Goal: Task Accomplishment & Management: Manage account settings

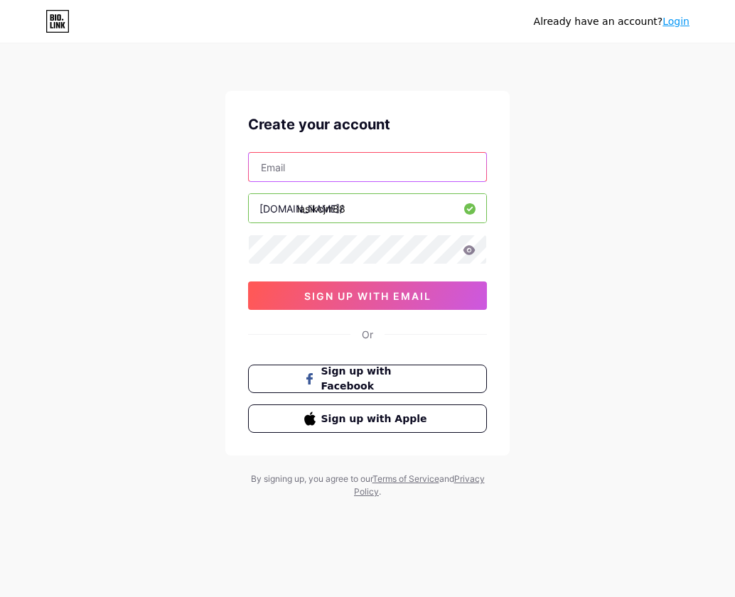
click at [367, 174] on input "text" at bounding box center [367, 167] width 237 height 28
type input "[EMAIL_ADDRESS][DOMAIN_NAME]"
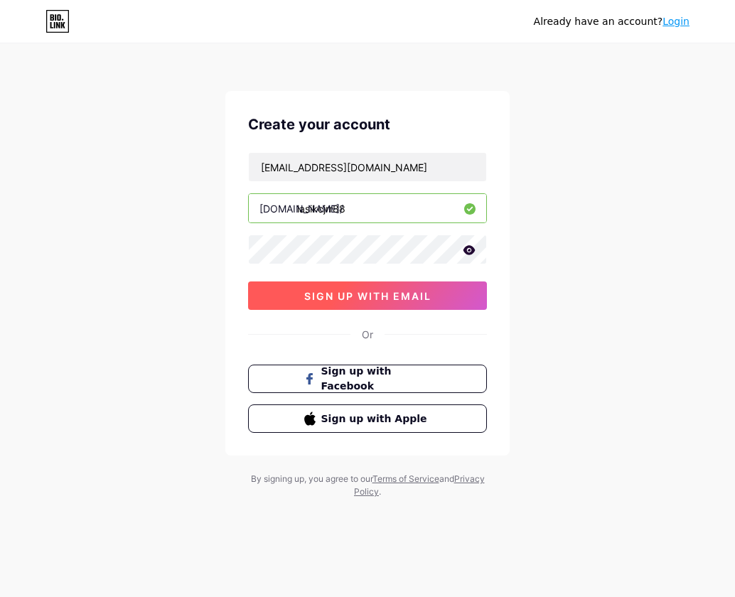
click at [412, 298] on span "sign up with email" at bounding box center [367, 296] width 127 height 12
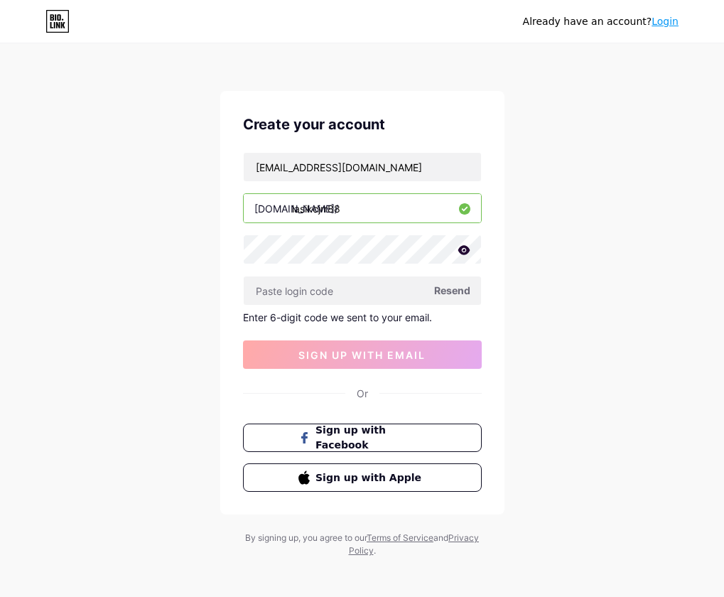
click at [451, 287] on span "Resend" at bounding box center [452, 290] width 36 height 15
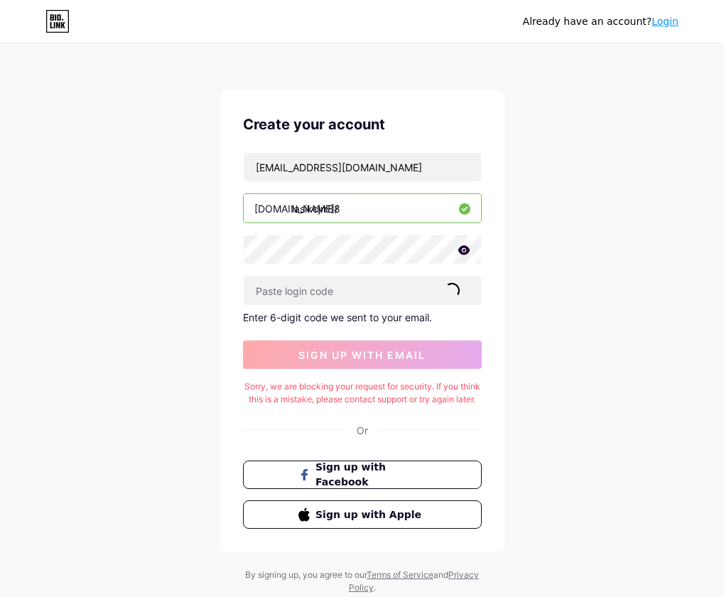
click at [659, 18] on link "Login" at bounding box center [665, 21] width 27 height 11
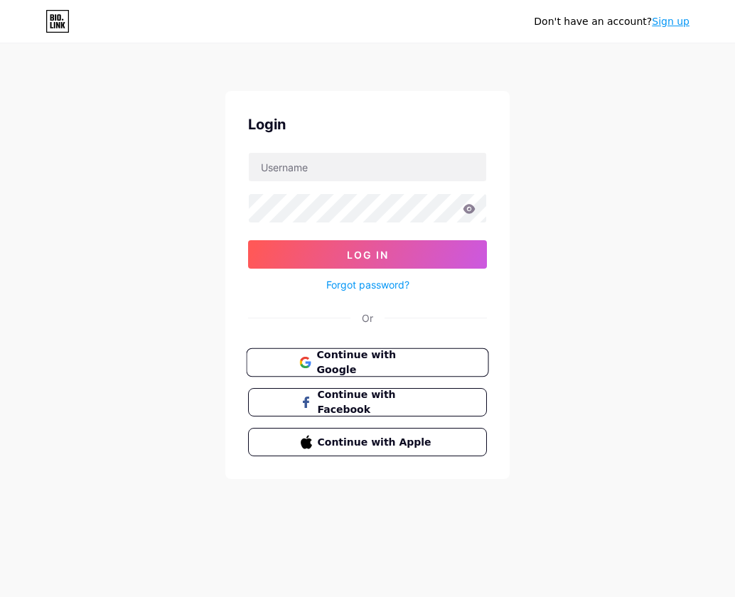
click at [391, 362] on span "Continue with Google" at bounding box center [375, 362] width 119 height 31
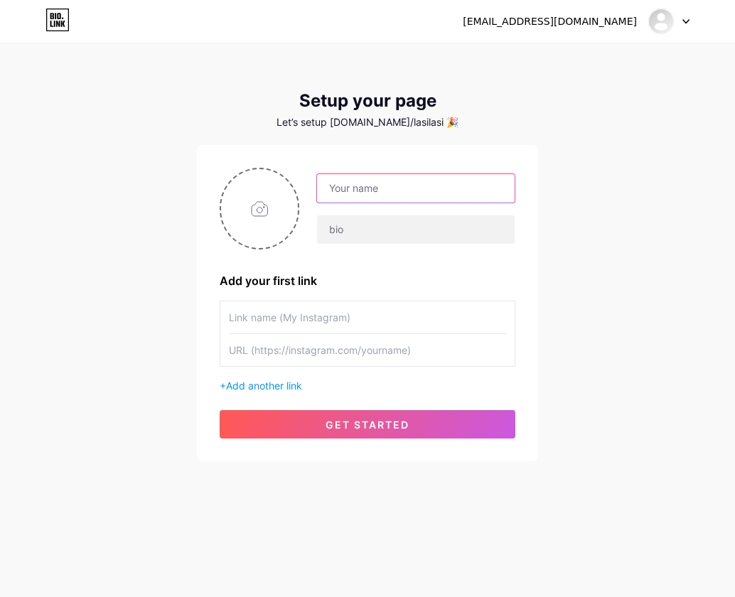
click at [372, 190] on input "text" at bounding box center [416, 188] width 198 height 28
type input "L"
type input "HR LASI NÈ"
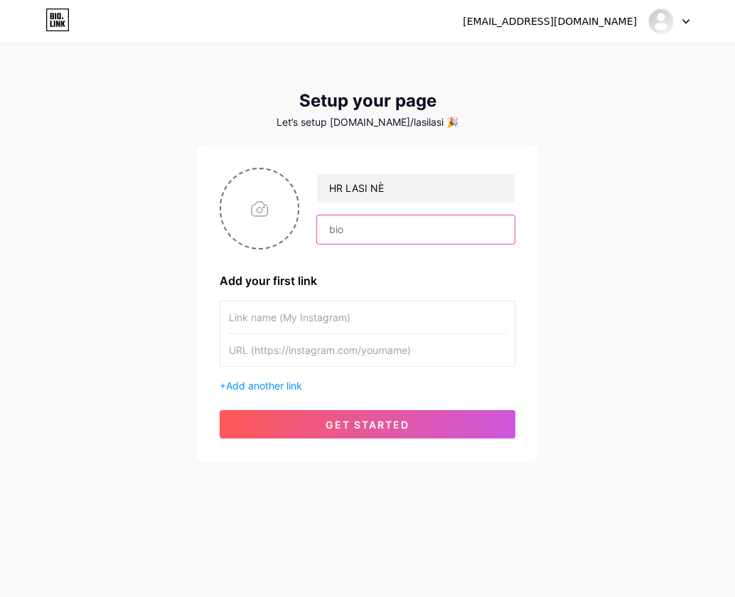
click at [344, 237] on input "text" at bounding box center [416, 229] width 198 height 28
click at [418, 266] on div "HR LASI NÈ Add your first link + Add another link get started" at bounding box center [368, 303] width 296 height 271
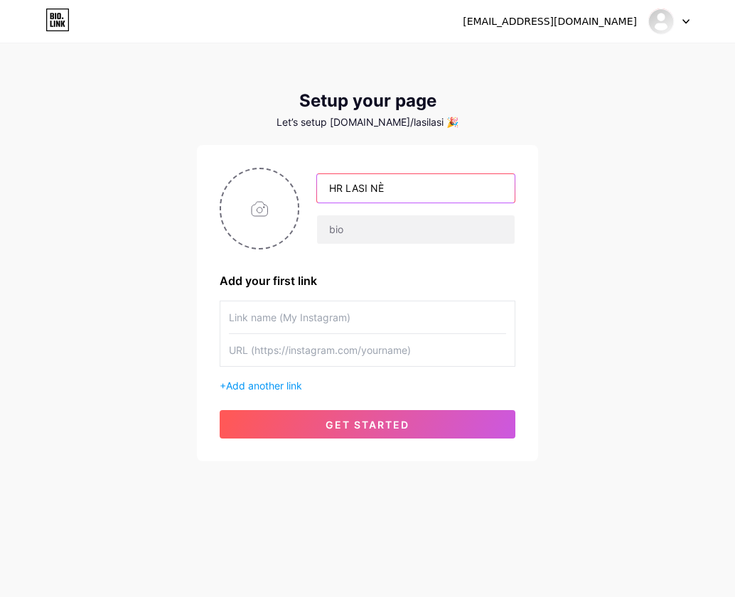
click at [417, 201] on input "HR LASI NÈ" at bounding box center [416, 188] width 198 height 28
click at [417, 199] on input "HR LASI NÈ" at bounding box center [416, 188] width 198 height 28
click at [433, 259] on div "Add your first link + Add another link get started" at bounding box center [368, 303] width 296 height 271
click at [401, 185] on input "text" at bounding box center [416, 188] width 198 height 28
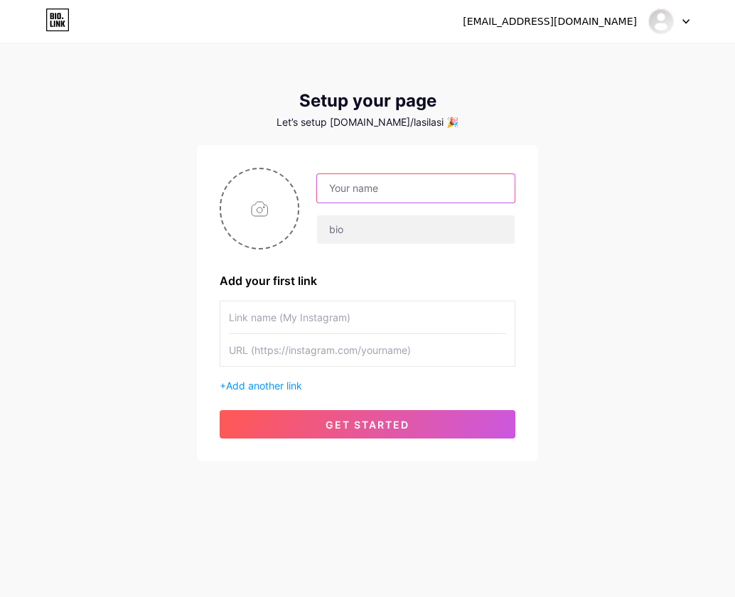
paste input "HR LASI NÈ"
type input "HR LASI NÈ"
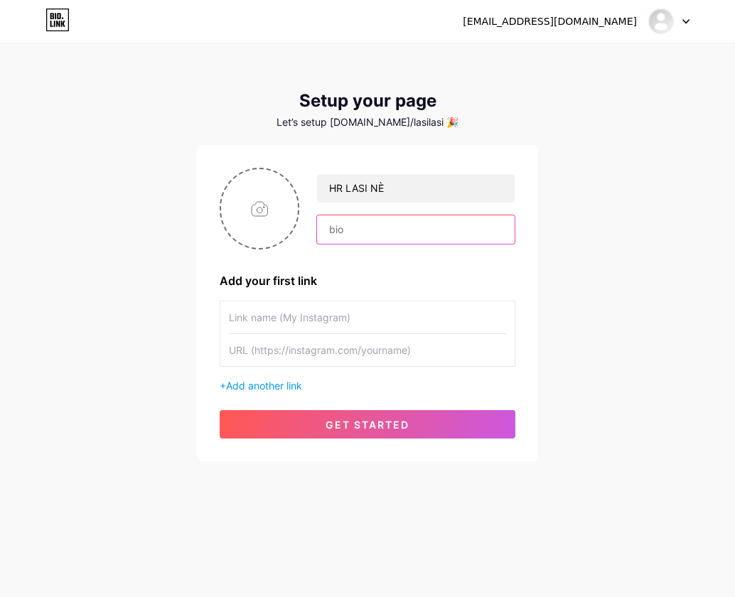
click at [381, 220] on input "text" at bounding box center [416, 229] width 198 height 28
click at [377, 231] on input "text" at bounding box center [416, 229] width 198 height 28
type input "lasikjcrr88"
click at [344, 322] on input "text" at bounding box center [367, 317] width 277 height 32
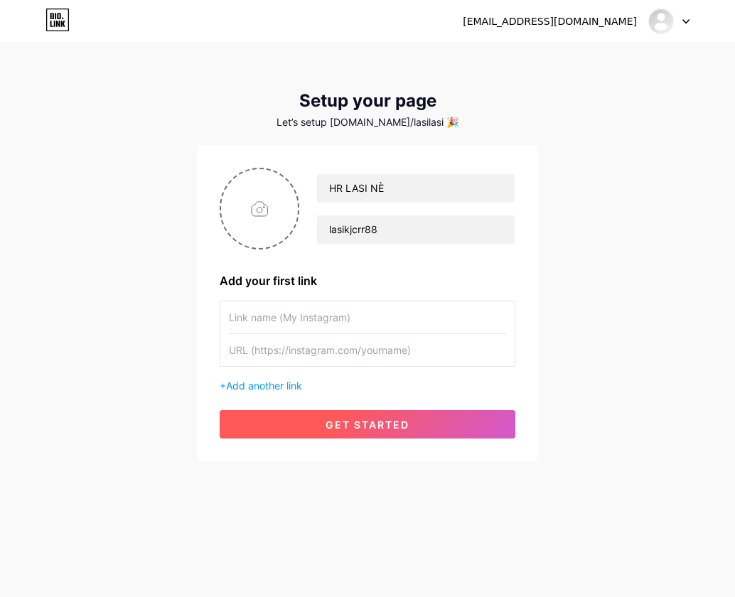
click at [372, 424] on span "get started" at bounding box center [367, 425] width 84 height 12
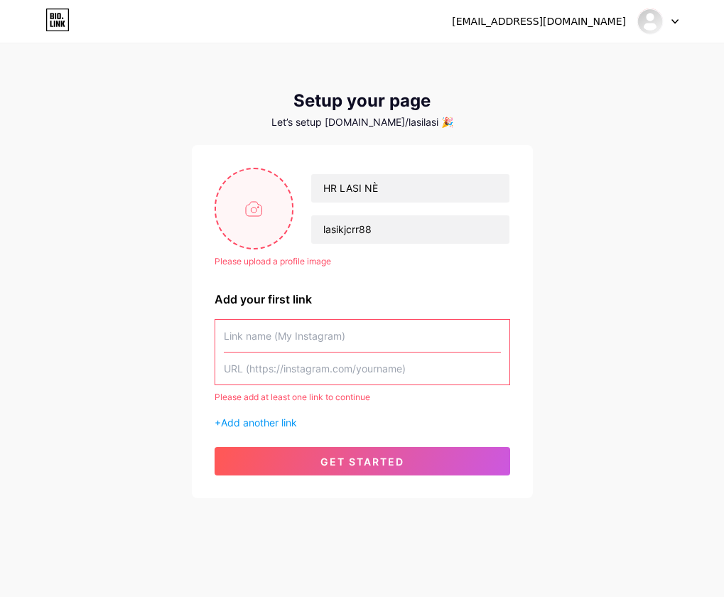
click at [280, 235] on input "file" at bounding box center [254, 208] width 77 height 79
type input "C:\fakepath\KJC.jpg"
click at [281, 427] on span "Add another link" at bounding box center [259, 422] width 76 height 12
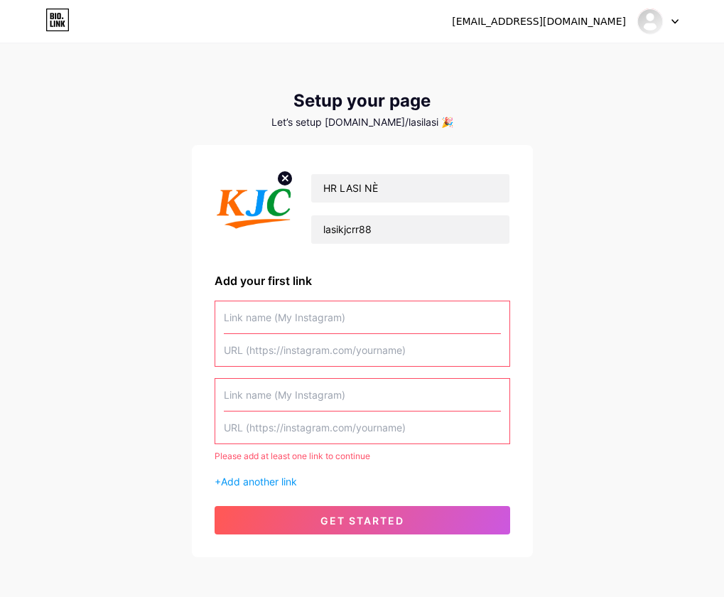
click at [312, 323] on input "text" at bounding box center [362, 317] width 277 height 32
click at [312, 321] on input "text" at bounding box center [362, 317] width 277 height 32
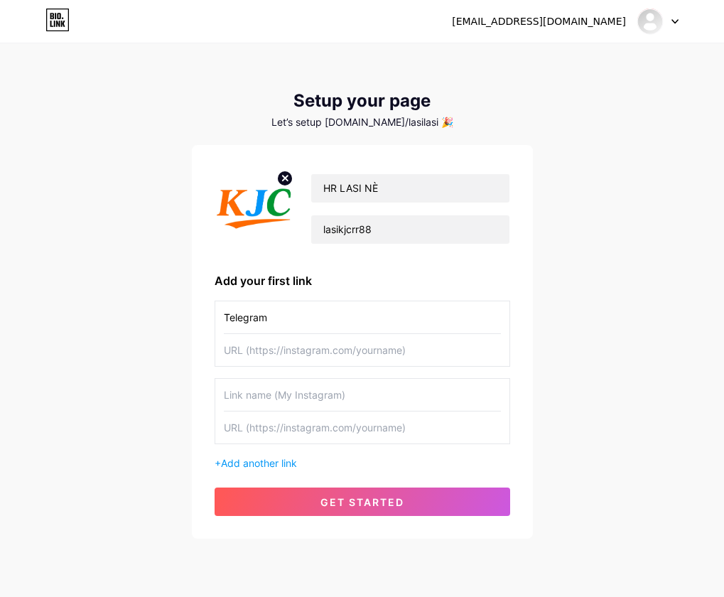
type input "Telegram"
click at [319, 351] on input "text" at bounding box center [362, 350] width 277 height 32
click at [281, 351] on input "text" at bounding box center [362, 350] width 277 height 32
paste input "[URL][DOMAIN_NAME]"
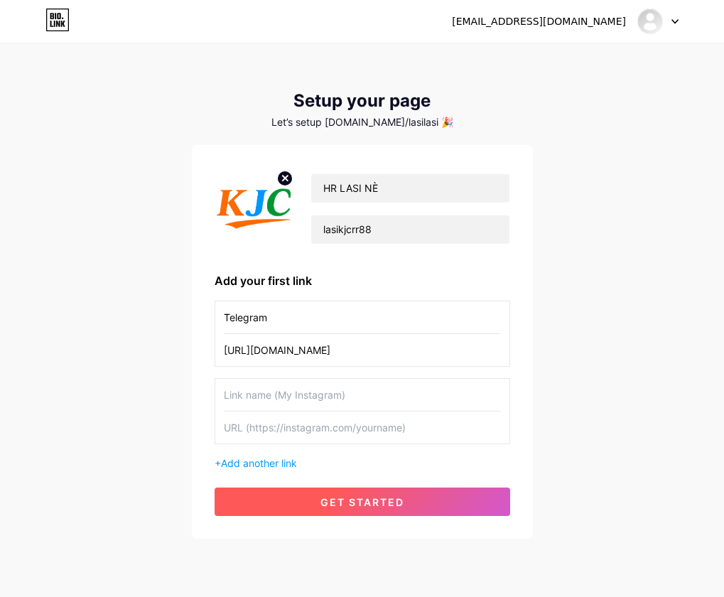
type input "[URL][DOMAIN_NAME]"
click at [404, 514] on button "get started" at bounding box center [363, 501] width 296 height 28
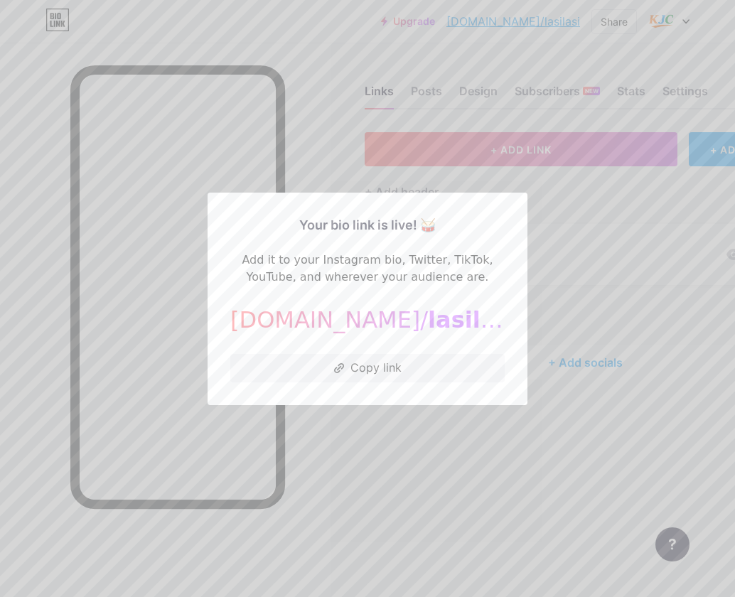
click at [464, 449] on div at bounding box center [367, 298] width 735 height 597
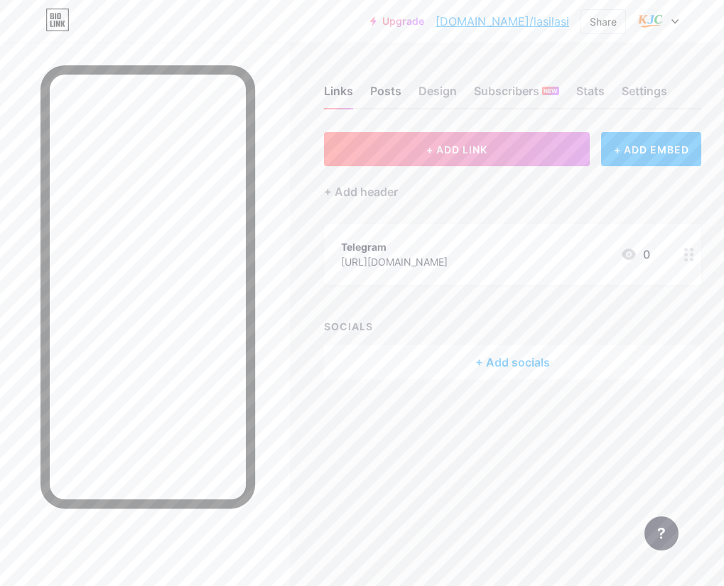
click at [401, 90] on div "Posts" at bounding box center [385, 95] width 31 height 26
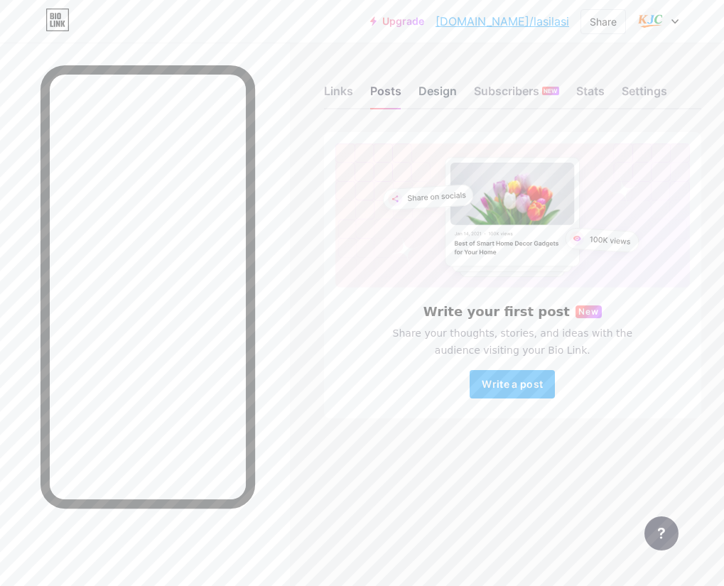
click at [457, 95] on div "Design" at bounding box center [438, 95] width 38 height 26
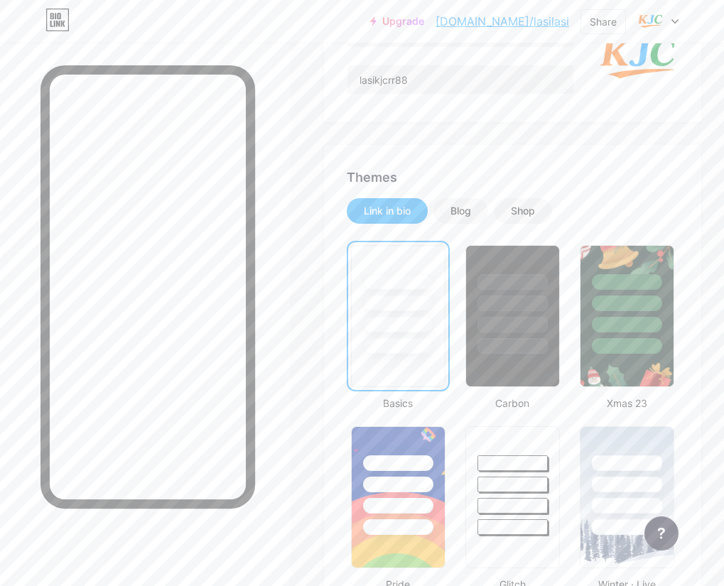
scroll to position [213, 0]
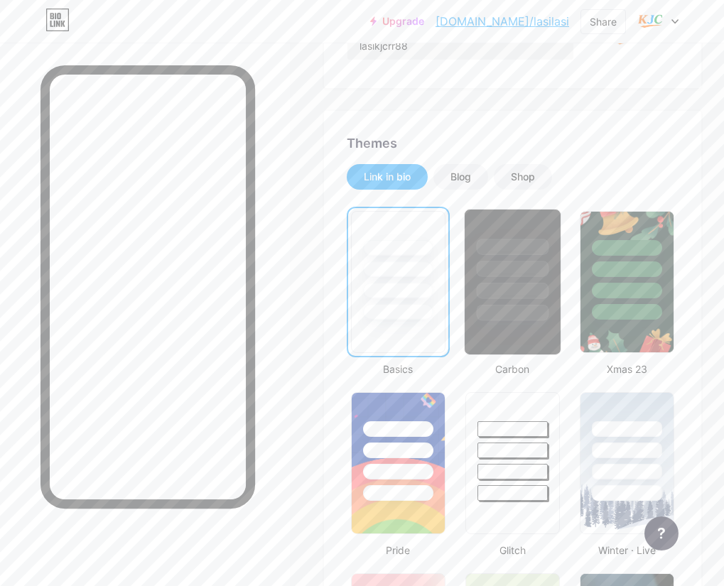
click at [540, 247] on div at bounding box center [512, 247] width 72 height 16
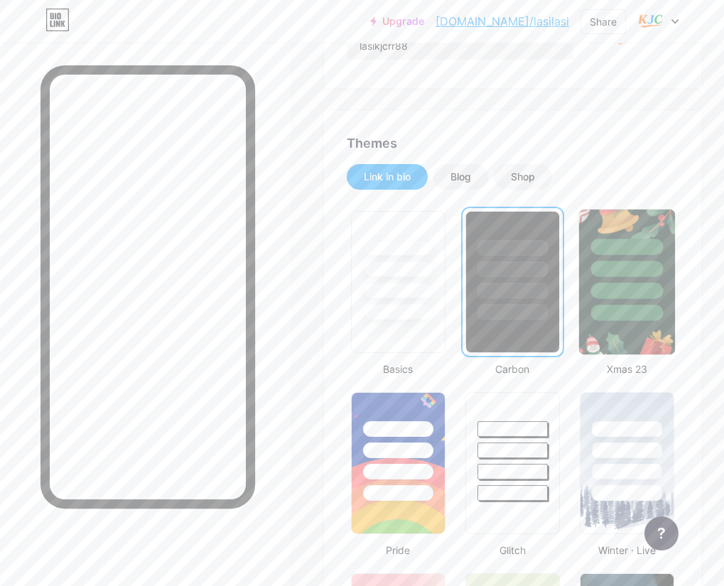
click at [649, 265] on div at bounding box center [627, 269] width 72 height 16
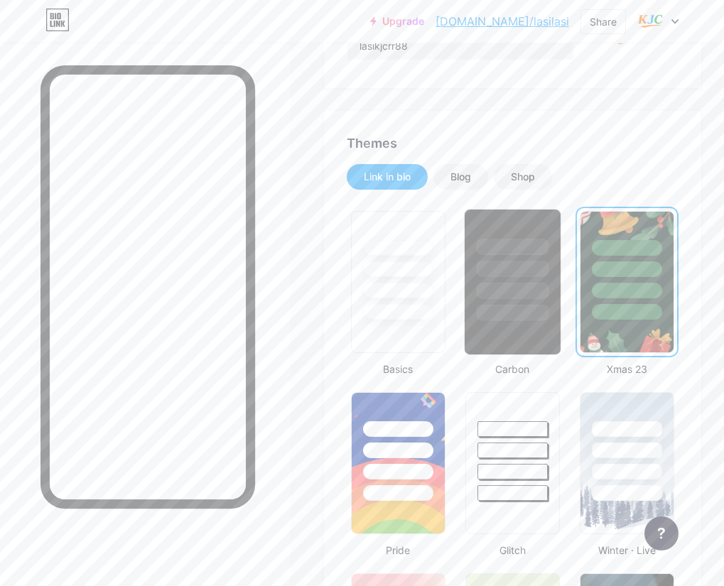
click at [549, 306] on div at bounding box center [512, 313] width 72 height 16
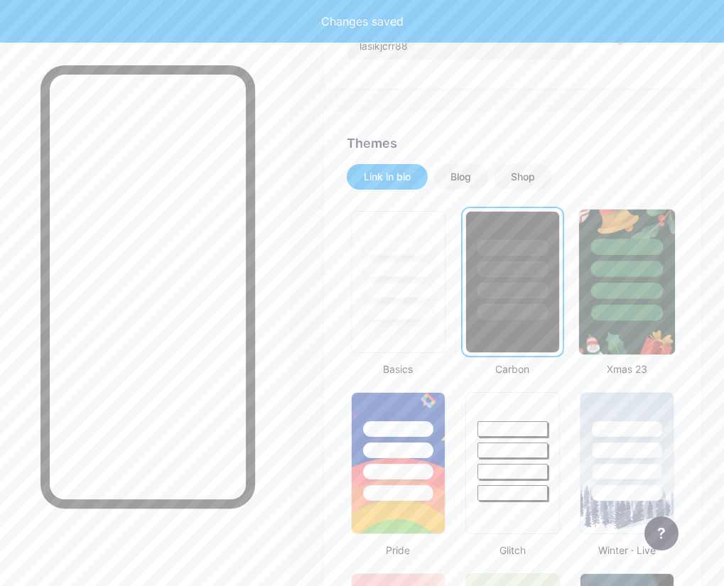
click at [643, 298] on div at bounding box center [627, 291] width 72 height 16
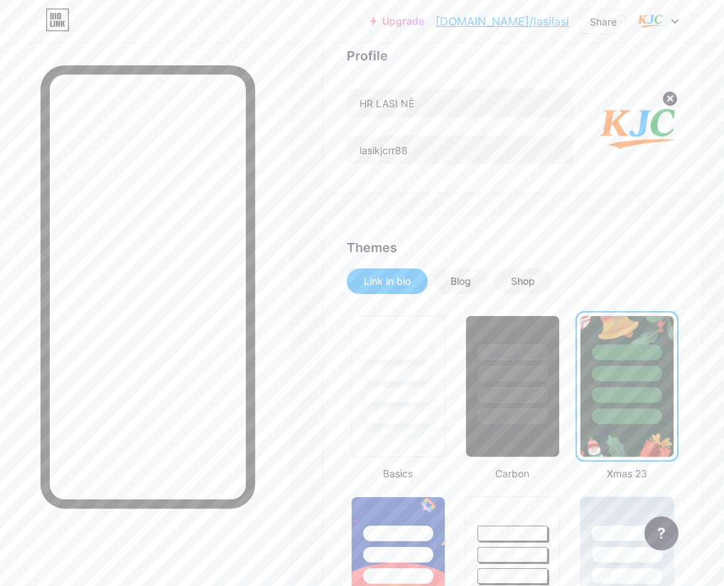
scroll to position [0, 0]
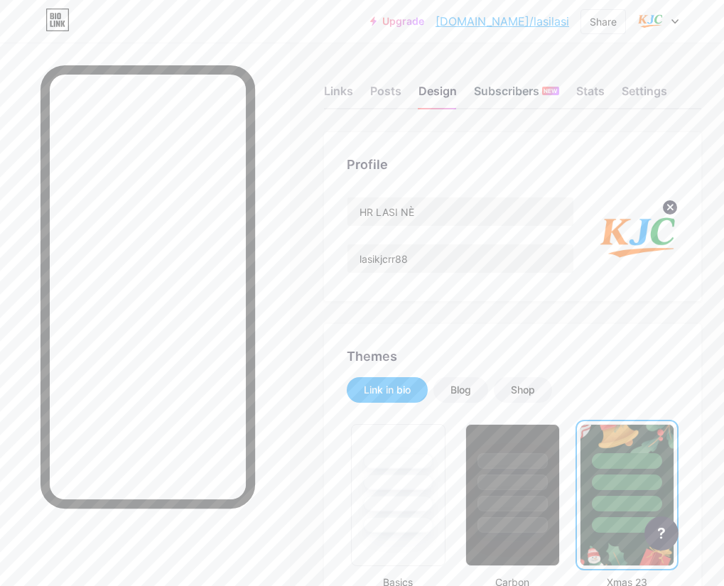
click at [530, 88] on div "Subscribers NEW" at bounding box center [516, 95] width 85 height 26
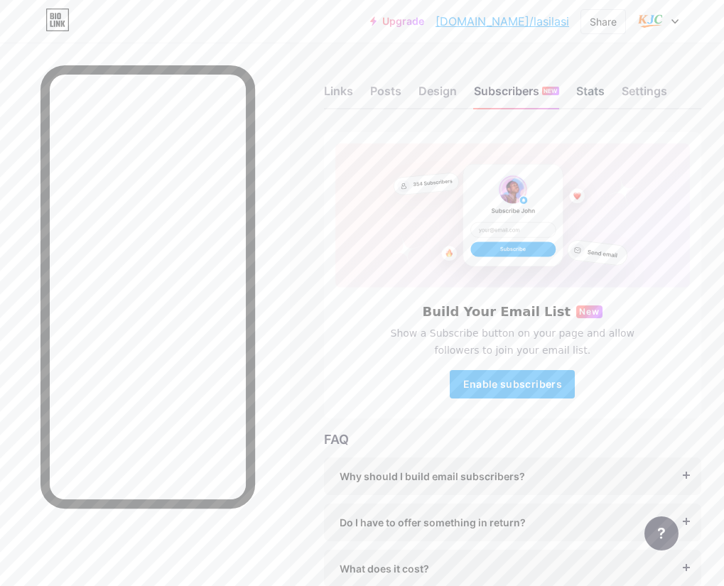
click at [605, 93] on div "Stats" at bounding box center [590, 95] width 28 height 26
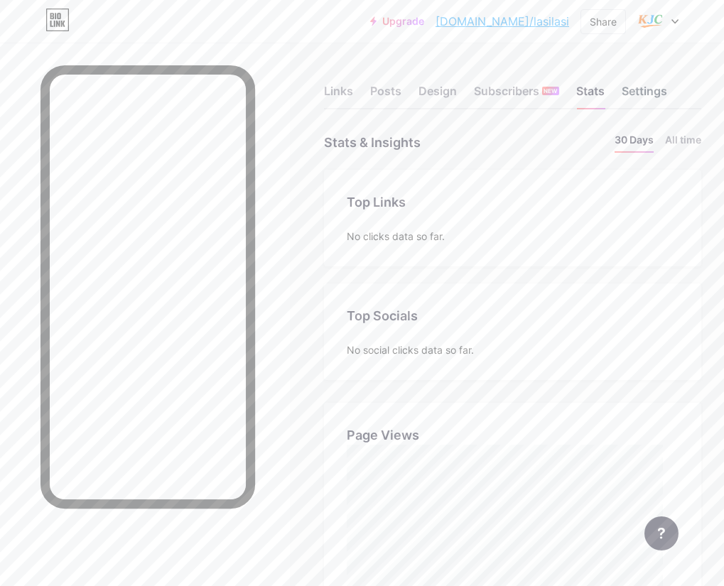
click at [667, 91] on div "Settings" at bounding box center [644, 95] width 45 height 26
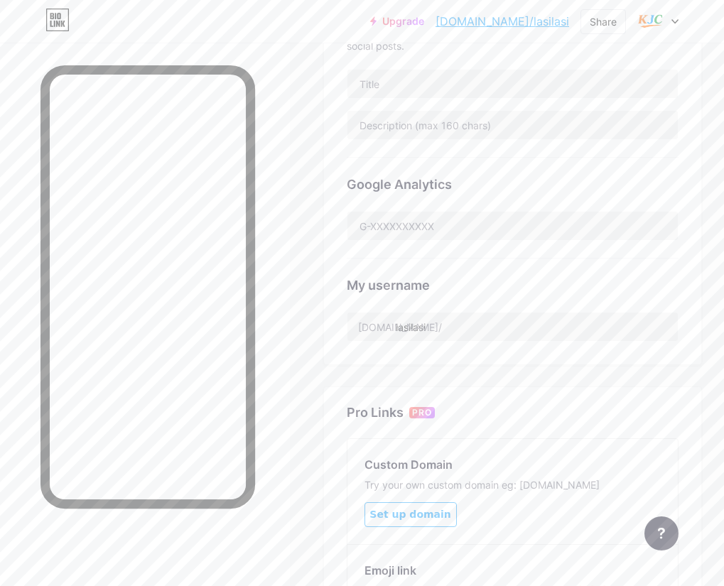
scroll to position [355, 0]
click at [497, 333] on input "lasilasi" at bounding box center [512, 325] width 330 height 28
click at [498, 333] on input "lasilasi" at bounding box center [512, 325] width 330 height 28
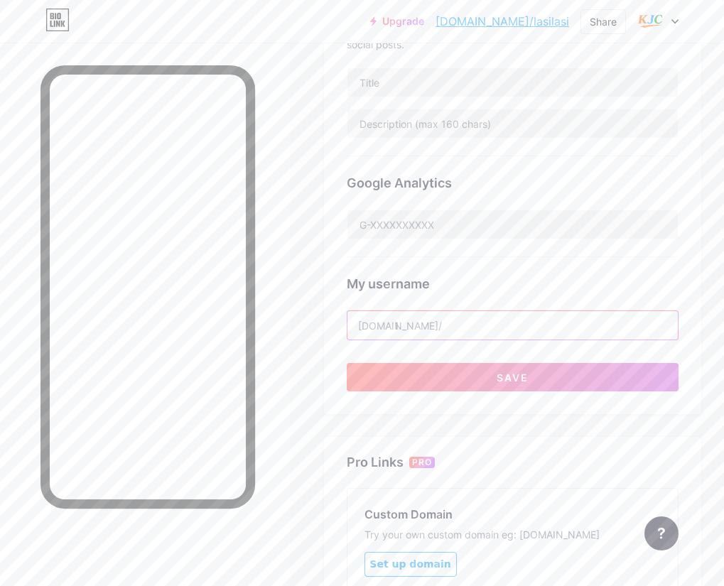
type input "l"
type input "a"
type input "l"
click at [491, 328] on input "text" at bounding box center [512, 325] width 330 height 28
paste input "lasirr88"
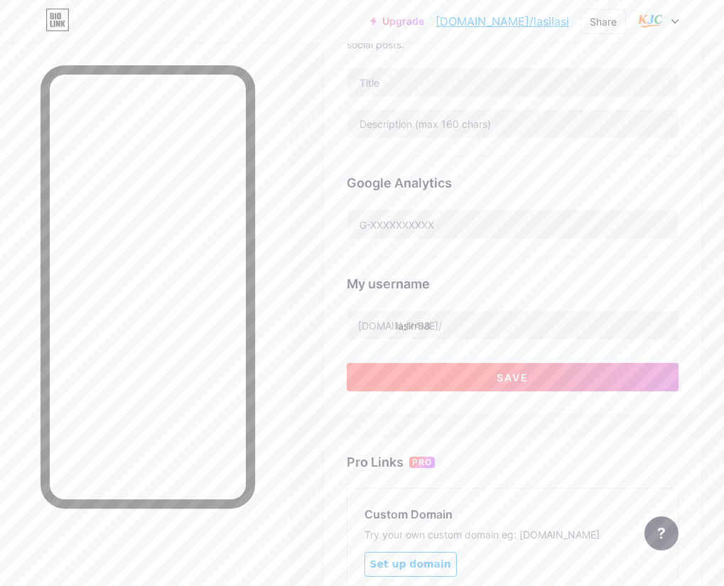
click at [524, 370] on button "Save" at bounding box center [513, 377] width 332 height 28
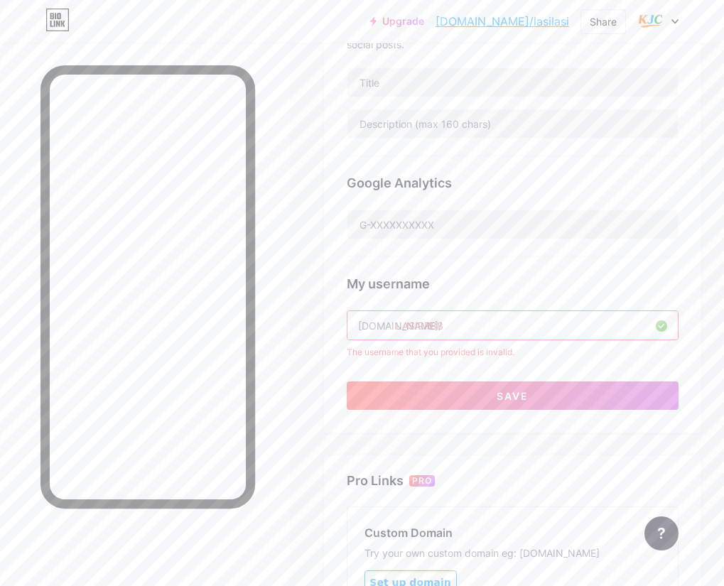
click at [549, 323] on input "LASIRR88" at bounding box center [512, 325] width 330 height 28
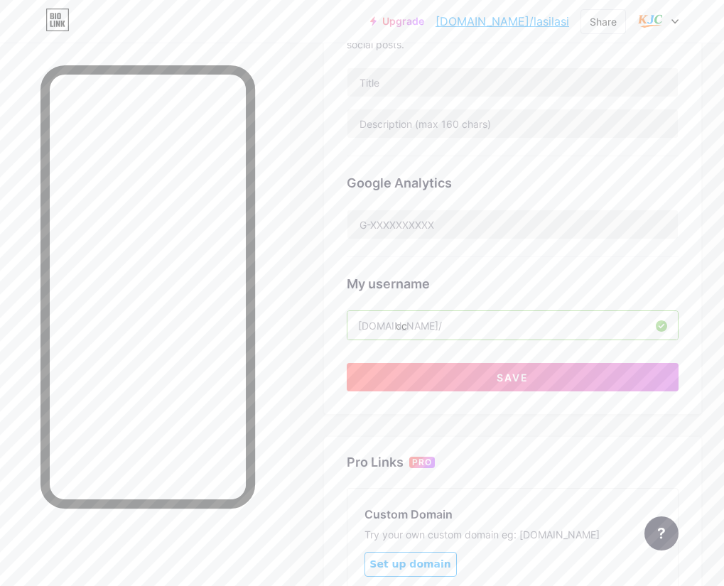
click at [544, 335] on input "cc" at bounding box center [512, 325] width 330 height 28
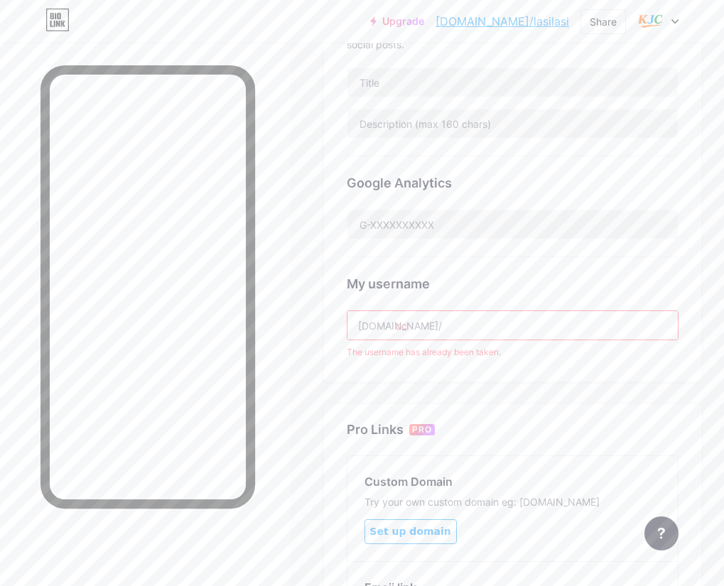
click at [583, 325] on input "cc" at bounding box center [512, 325] width 330 height 28
click at [582, 325] on input "cc" at bounding box center [512, 325] width 330 height 28
paste input "lasirr88"
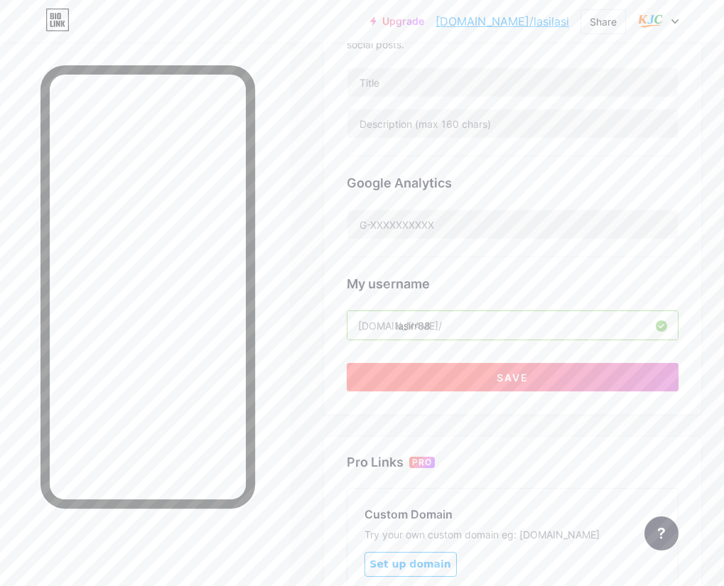
type input "lasirr88"
click at [565, 371] on button "Save" at bounding box center [513, 377] width 332 height 28
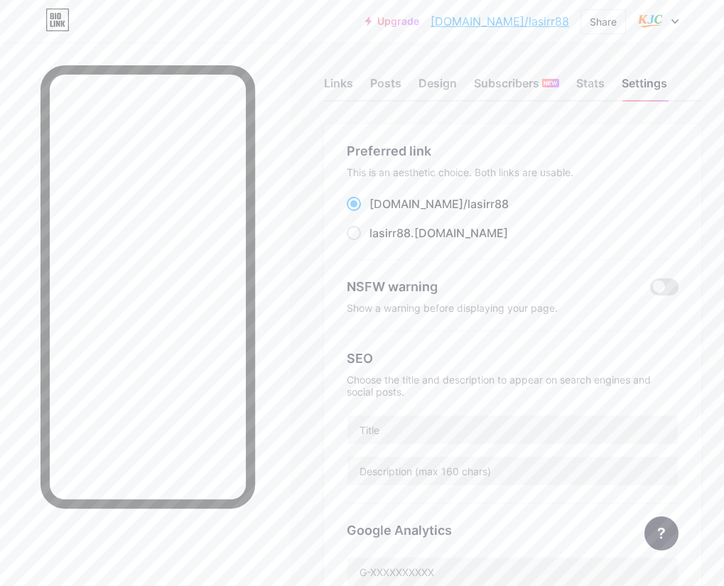
scroll to position [0, 0]
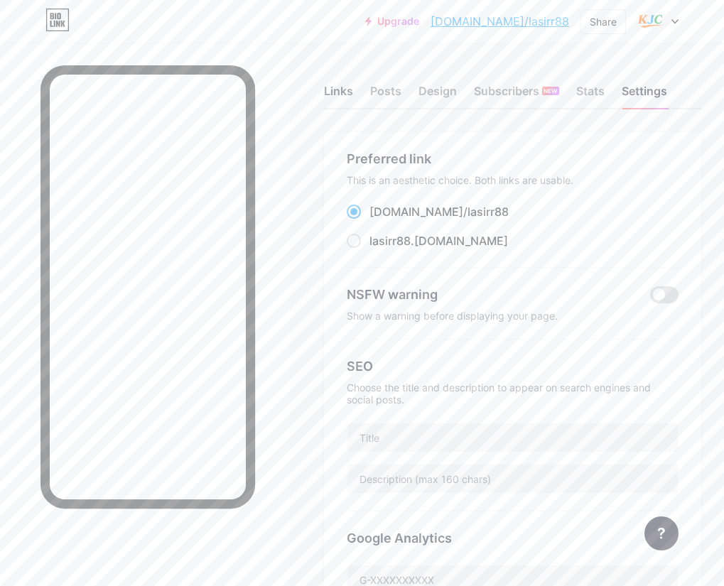
click at [353, 87] on div "Links" at bounding box center [338, 95] width 29 height 26
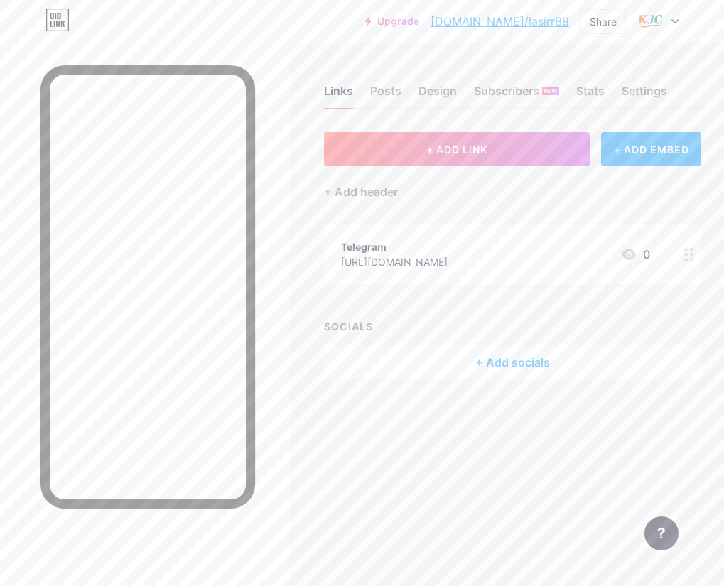
click at [507, 252] on div "Telegram [URL][DOMAIN_NAME] 0" at bounding box center [495, 254] width 309 height 33
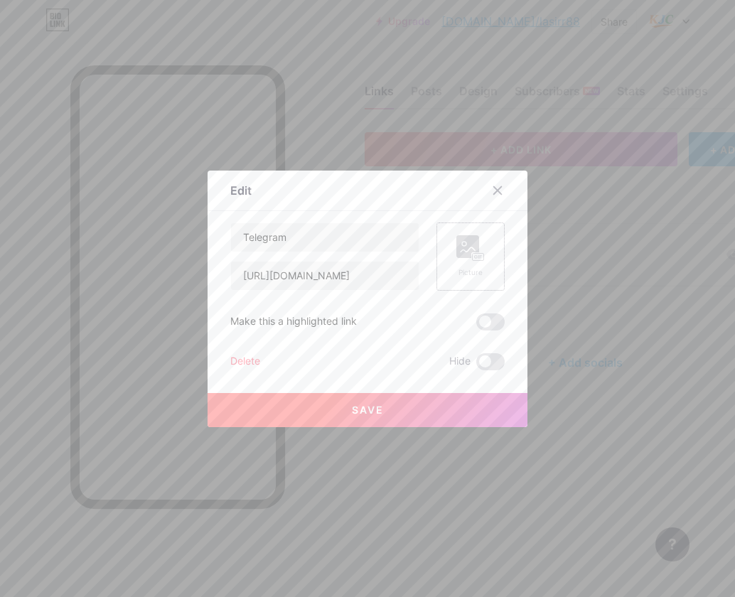
click at [491, 256] on div "Picture" at bounding box center [470, 256] width 68 height 68
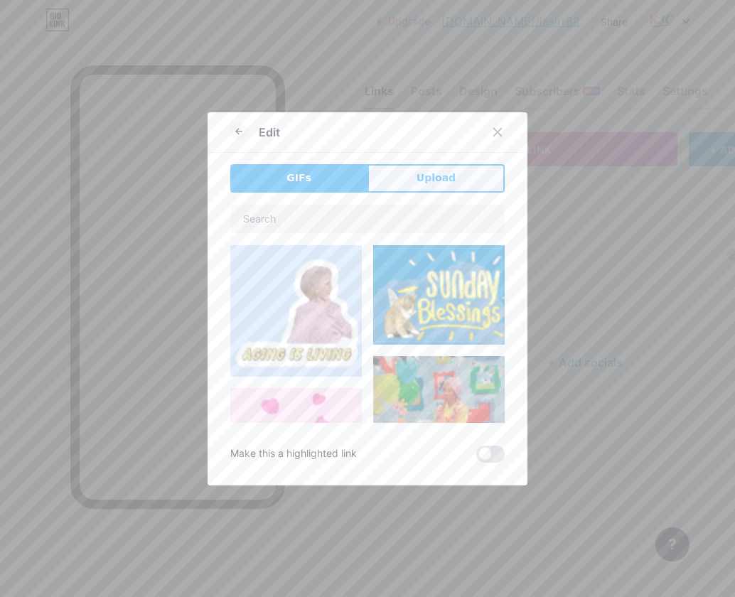
click at [416, 180] on span "Upload" at bounding box center [435, 178] width 39 height 15
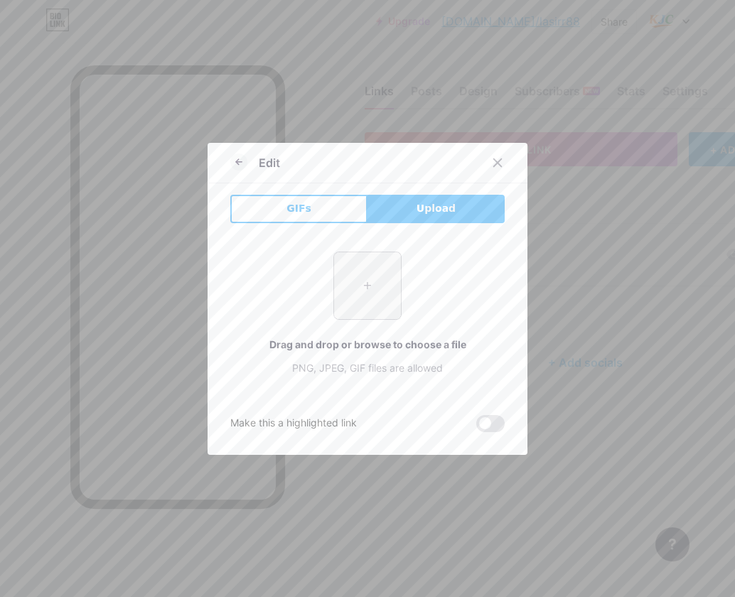
click at [360, 280] on input "file" at bounding box center [367, 285] width 67 height 67
type input "C:\fakepath\telegram.jpg"
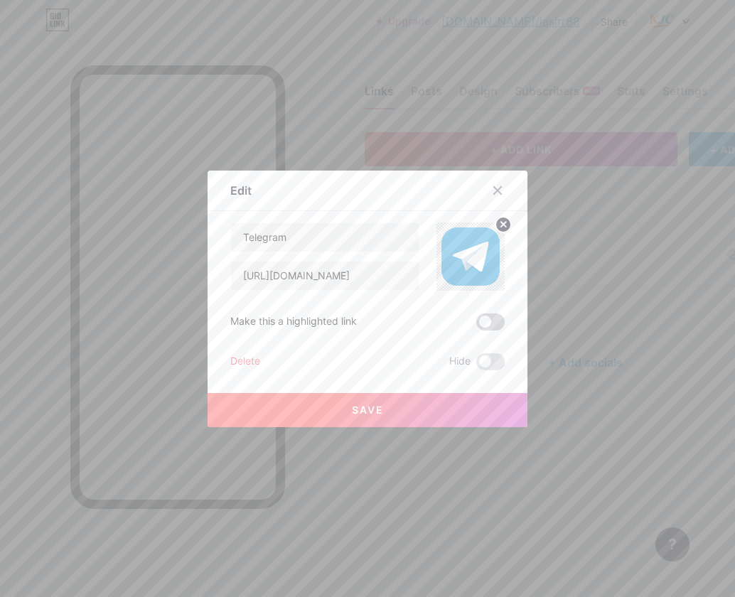
click at [478, 327] on span at bounding box center [490, 321] width 28 height 17
click at [476, 325] on input "checkbox" at bounding box center [476, 325] width 0 height 0
click at [482, 324] on span at bounding box center [490, 321] width 28 height 17
click at [476, 325] on input "checkbox" at bounding box center [476, 325] width 0 height 0
click at [488, 363] on span at bounding box center [490, 361] width 28 height 17
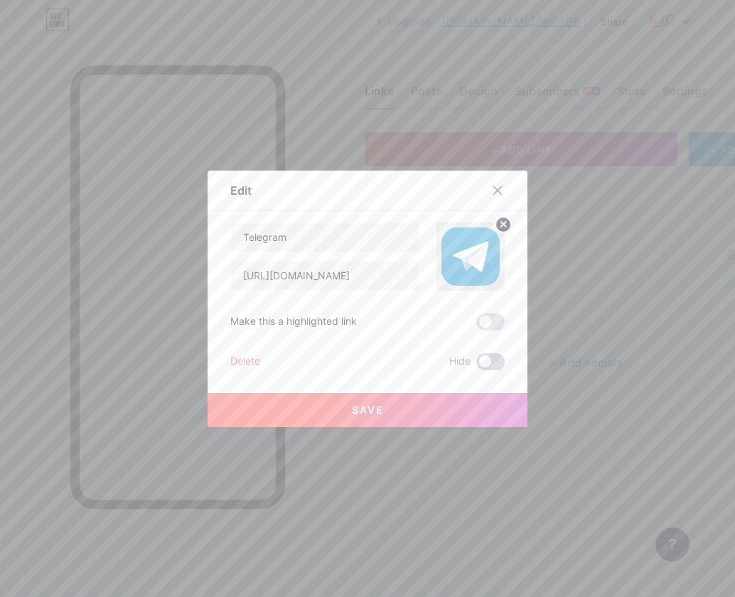
click at [476, 365] on input "checkbox" at bounding box center [476, 365] width 0 height 0
click at [488, 363] on span at bounding box center [490, 361] width 28 height 17
click at [476, 365] on input "checkbox" at bounding box center [476, 365] width 0 height 0
click at [469, 410] on button "Save" at bounding box center [367, 410] width 320 height 34
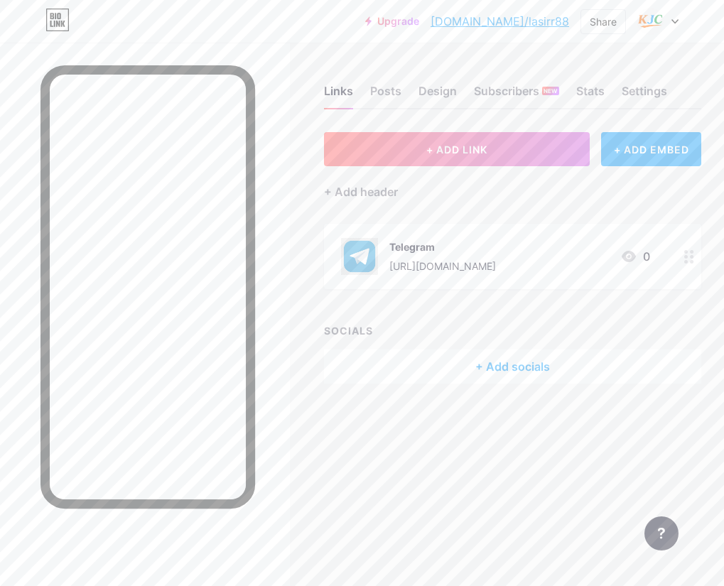
click at [471, 248] on div "Telegram" at bounding box center [442, 246] width 107 height 15
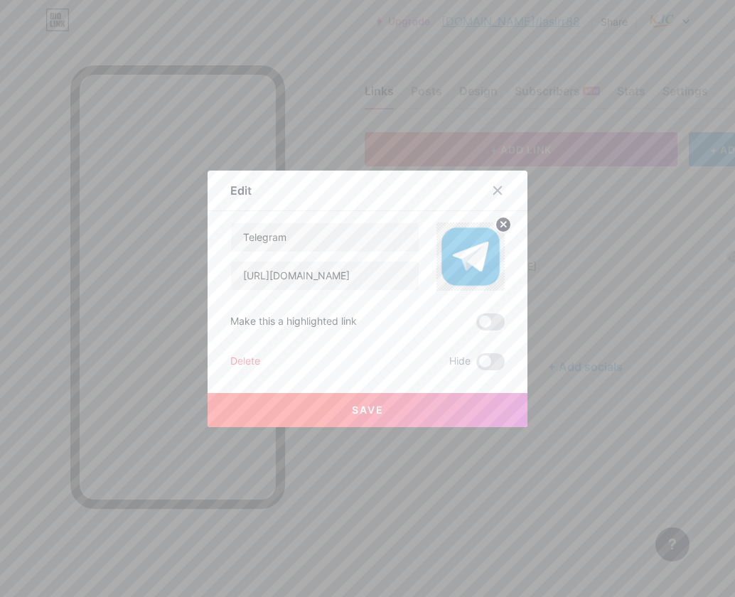
click at [502, 222] on circle at bounding box center [503, 225] width 16 height 16
click at [479, 260] on rect at bounding box center [478, 256] width 13 height 9
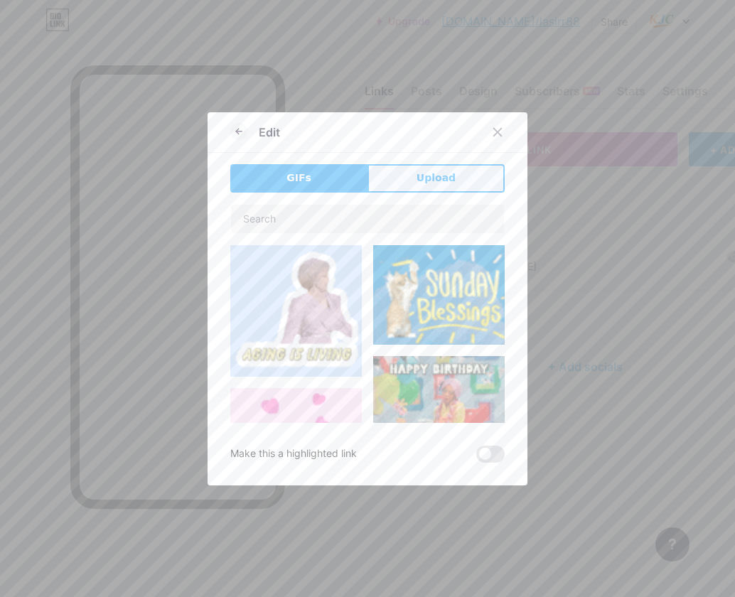
click at [406, 178] on button "Upload" at bounding box center [435, 178] width 137 height 28
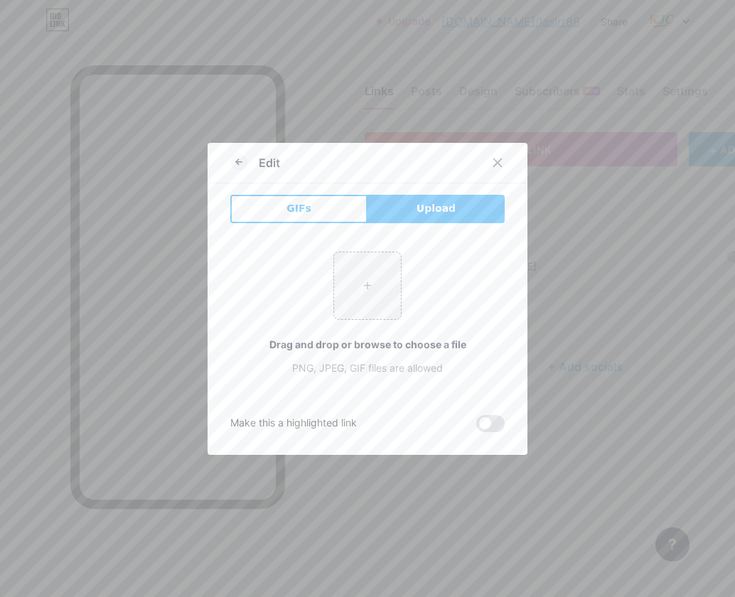
click at [379, 235] on div "+ Drag and drop or browse to choose a file PNG, JPEG, GIF files are allowed" at bounding box center [367, 313] width 274 height 158
click at [377, 262] on input "file" at bounding box center [367, 285] width 67 height 67
type input "C:\fakepath\b22b45a487d9b3088f279e699f9edbb9.jpg"
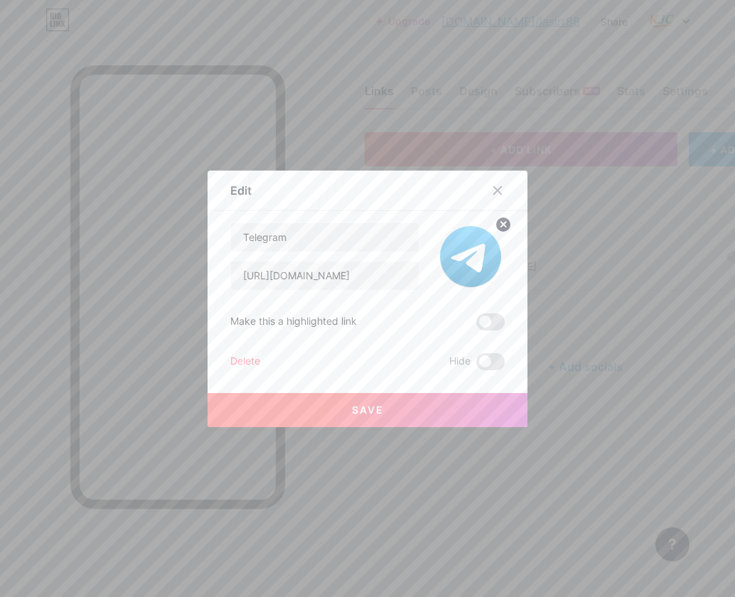
click at [433, 411] on button "Save" at bounding box center [367, 410] width 320 height 34
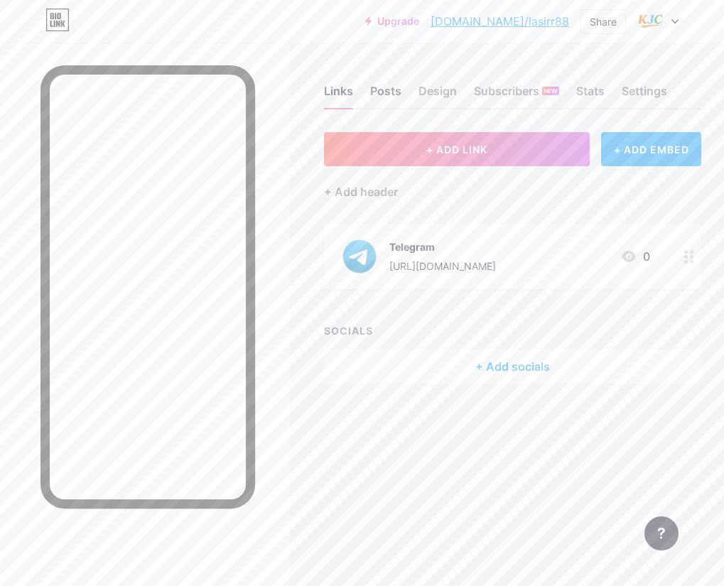
click at [401, 95] on div "Posts" at bounding box center [385, 95] width 31 height 26
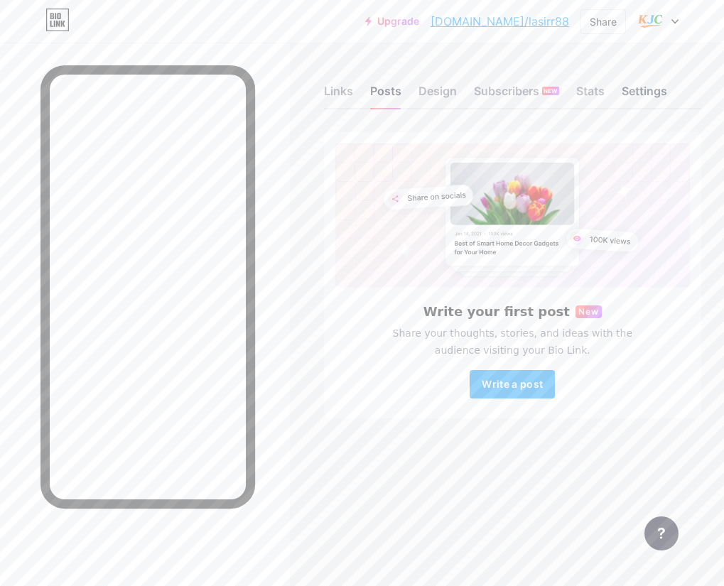
click at [667, 95] on div "Settings" at bounding box center [644, 95] width 45 height 26
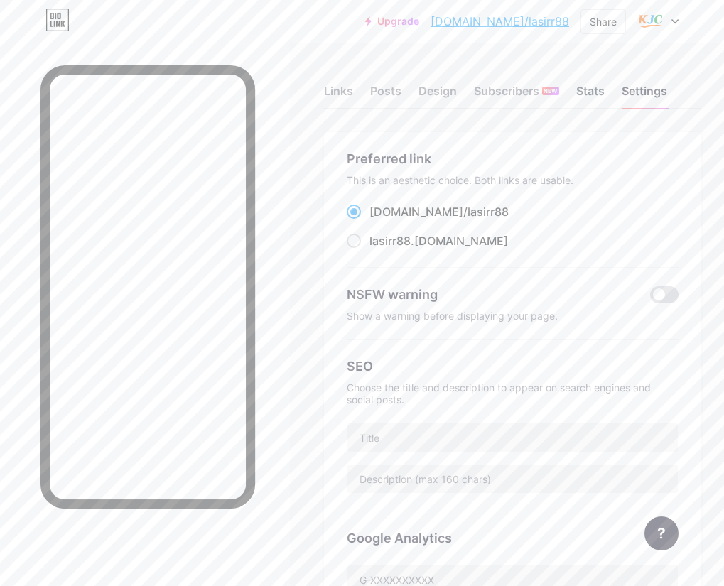
click at [605, 87] on div "Stats" at bounding box center [590, 95] width 28 height 26
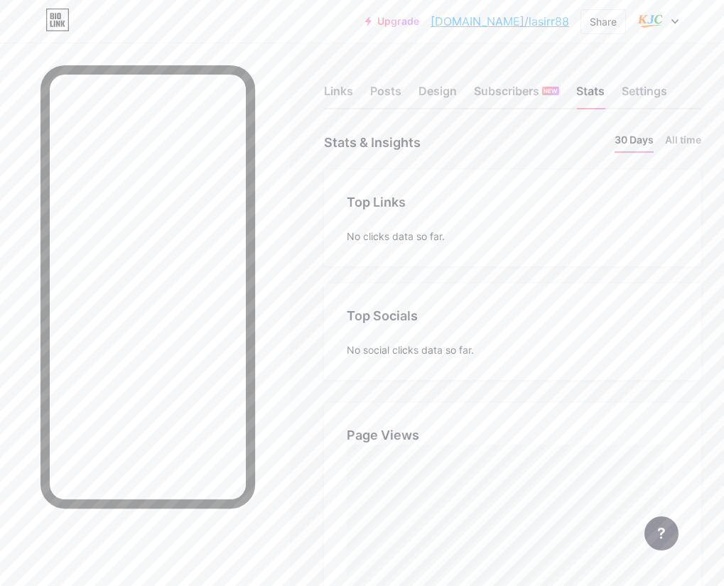
click at [400, 94] on div "Links Posts Design Subscribers NEW Stats Settings" at bounding box center [512, 85] width 377 height 50
click at [401, 90] on div "Posts" at bounding box center [385, 95] width 31 height 26
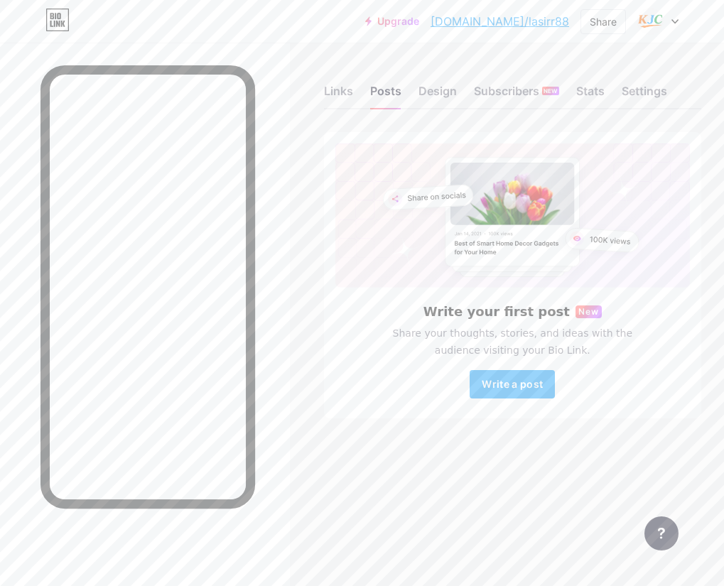
scroll to position [11, 0]
click at [457, 85] on div "Design" at bounding box center [438, 95] width 38 height 26
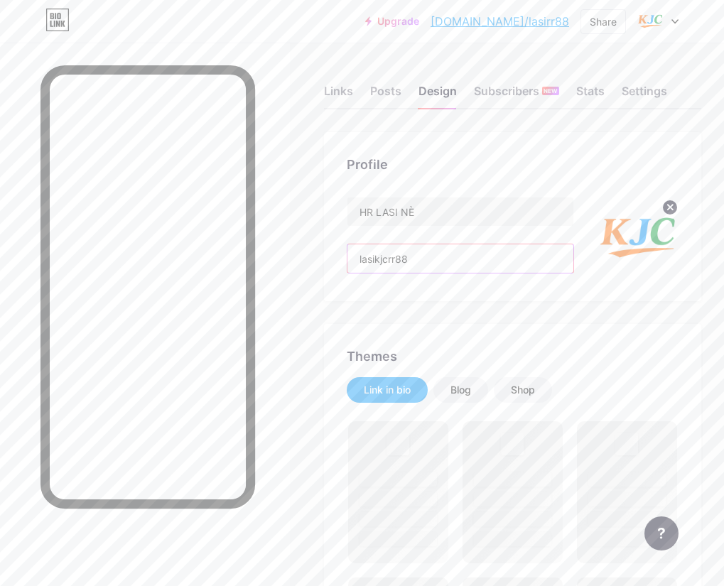
click at [489, 249] on input "lasikjcrr88" at bounding box center [460, 258] width 226 height 28
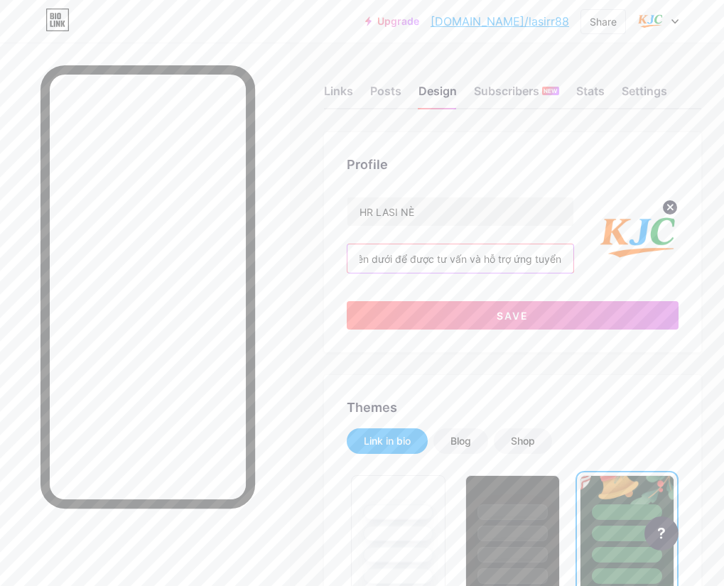
scroll to position [0, 104]
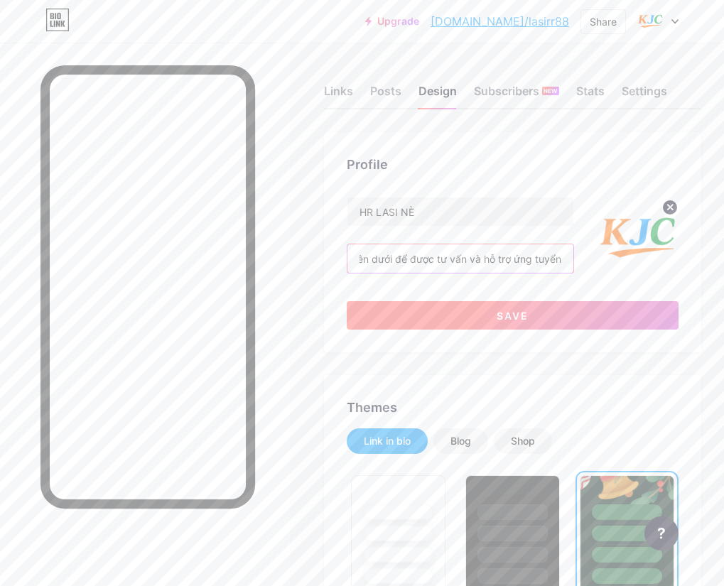
type input "Liên hệ telegram bên dưới để được tư vấn và hỗ trợ ứng tuyển"
click at [571, 312] on button "Save" at bounding box center [513, 315] width 332 height 28
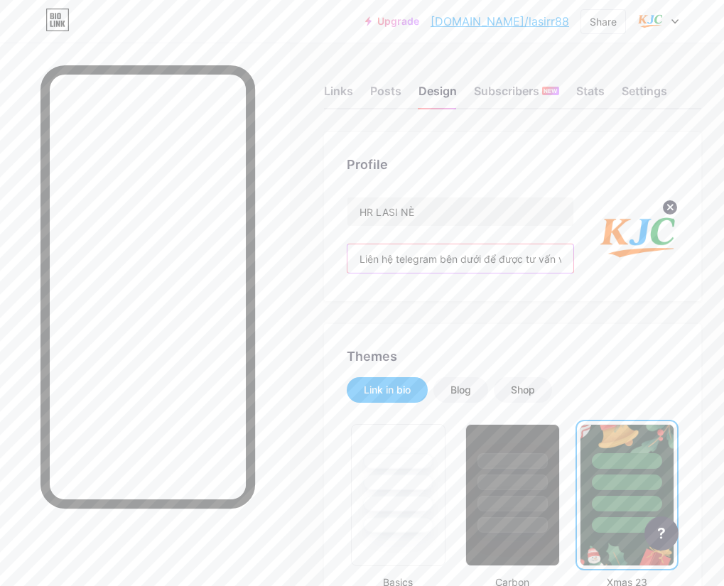
click at [573, 265] on input "Liên hệ telegram bên dưới để được tư vấn và hỗ trợ ứng tuyển" at bounding box center [460, 258] width 226 height 28
click at [353, 103] on div "Links" at bounding box center [338, 95] width 29 height 26
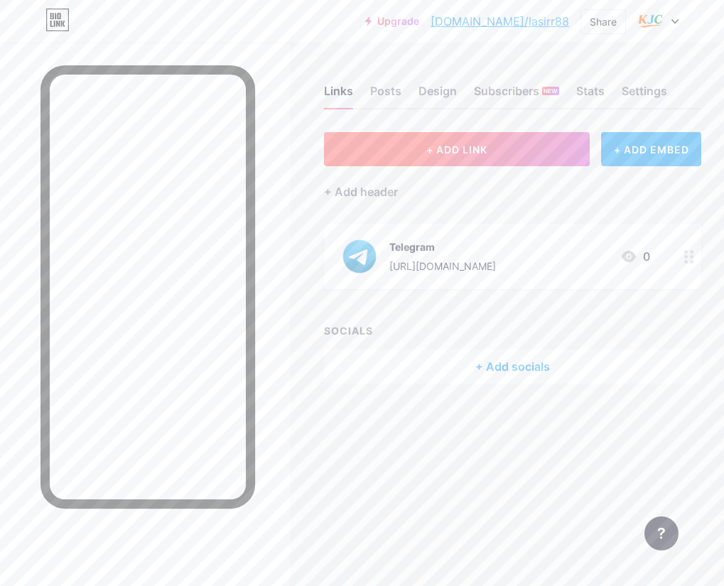
click at [478, 149] on button "+ ADD LINK" at bounding box center [457, 149] width 266 height 34
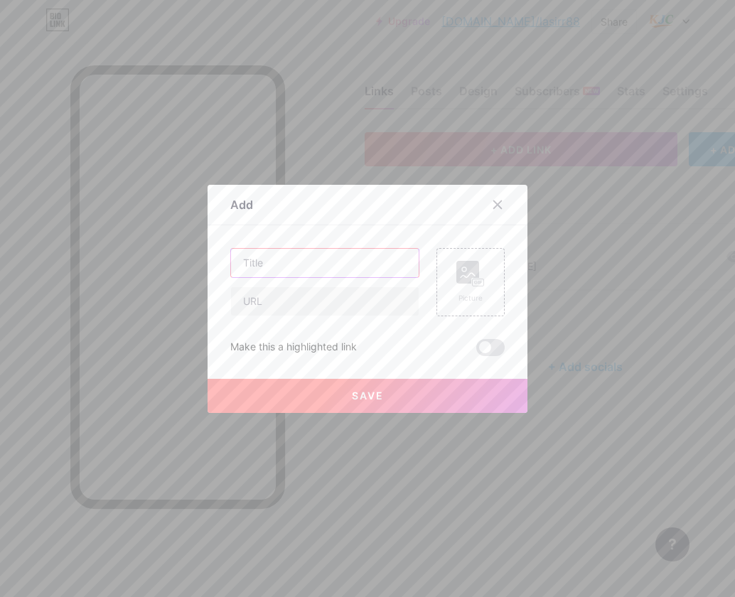
click at [392, 269] on input "text" at bounding box center [325, 263] width 188 height 28
click at [456, 294] on div "Picture" at bounding box center [470, 298] width 28 height 11
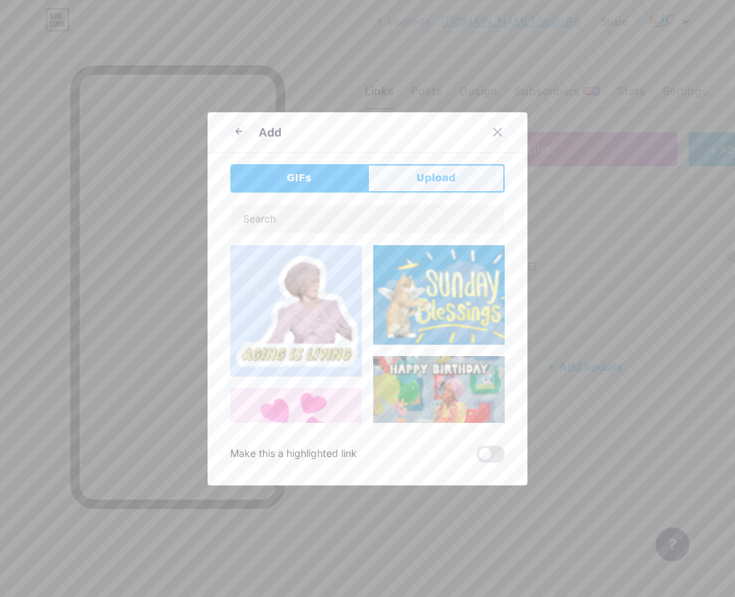
click at [416, 184] on span "Upload" at bounding box center [435, 178] width 39 height 15
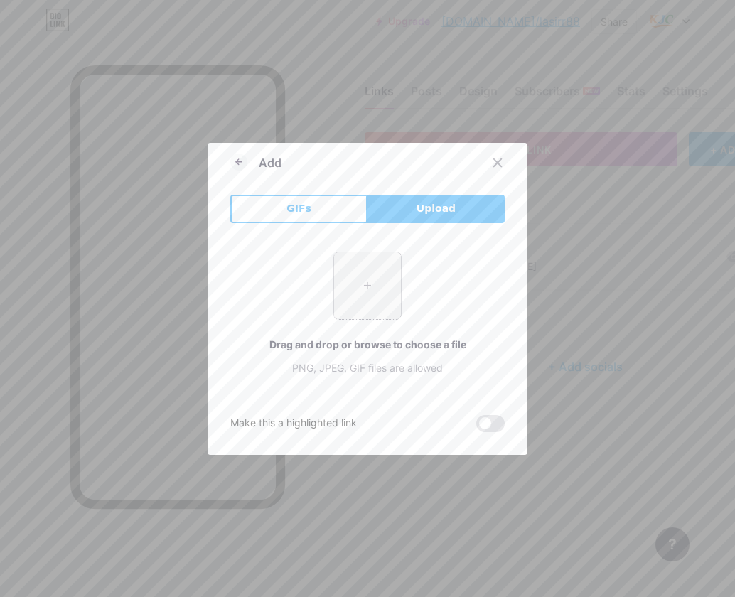
click at [372, 276] on input "file" at bounding box center [367, 285] width 67 height 67
type input "C:\fakepath\f553256e40677ec86a0fa2044b25292a.jpg"
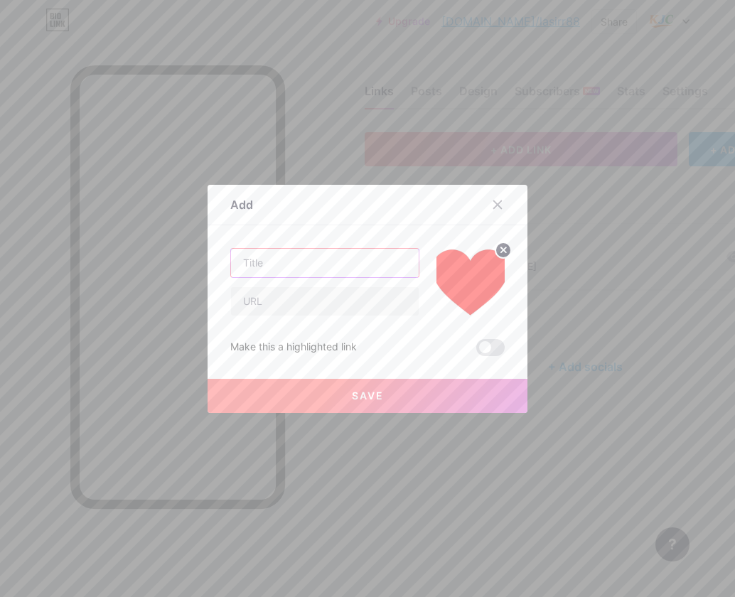
click at [329, 259] on input "text" at bounding box center [325, 263] width 188 height 28
type input "Cảm ơn ! bạn đã tin tưởng HR [PERSON_NAME]"
click at [344, 311] on input "text" at bounding box center [325, 301] width 188 height 28
click at [351, 389] on button "Save" at bounding box center [367, 396] width 320 height 34
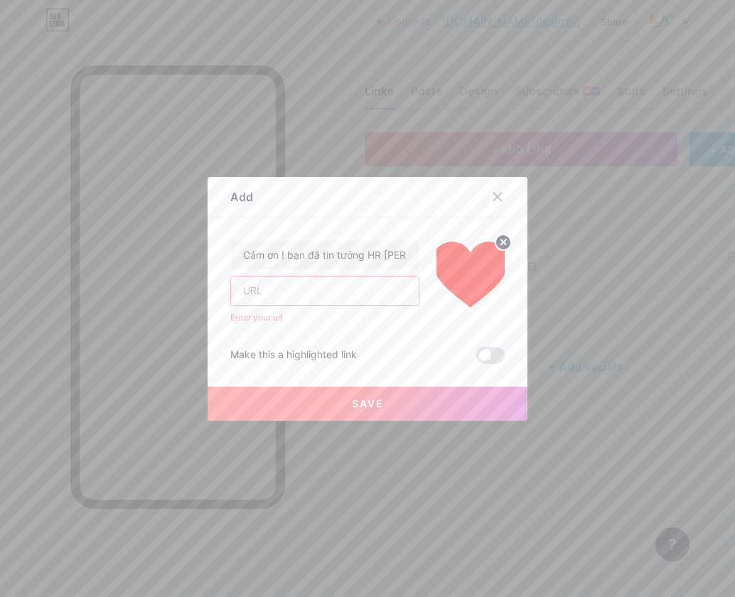
click at [343, 303] on input "text" at bounding box center [325, 290] width 188 height 28
click at [269, 293] on input "text" at bounding box center [325, 290] width 188 height 28
paste input "[URL][DOMAIN_NAME]"
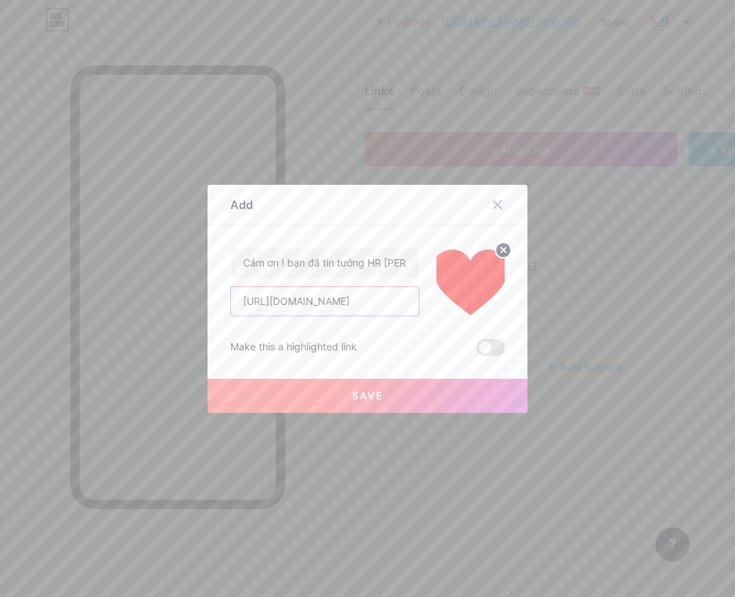
type input "[URL][DOMAIN_NAME]"
click at [372, 402] on button "Save" at bounding box center [367, 396] width 320 height 34
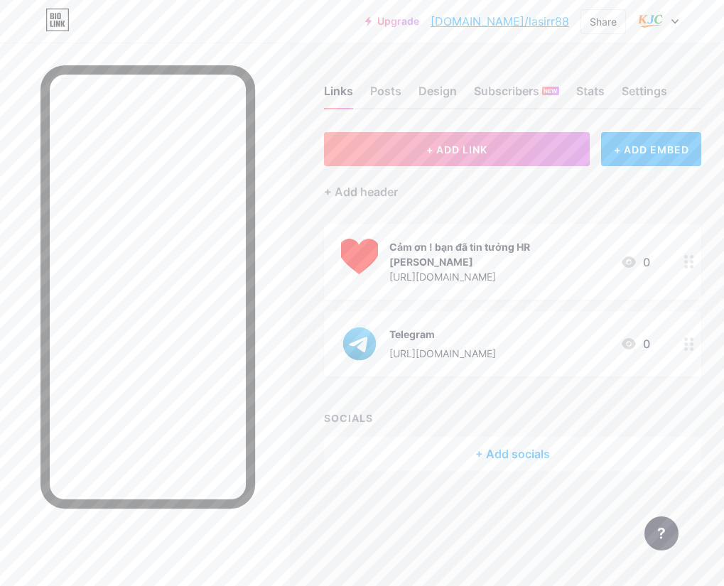
click at [517, 21] on link "[DOMAIN_NAME]/lasirr88" at bounding box center [500, 21] width 139 height 17
click at [539, 20] on link "[DOMAIN_NAME]/lasirr88" at bounding box center [500, 21] width 139 height 17
